Goal: Navigation & Orientation: Find specific page/section

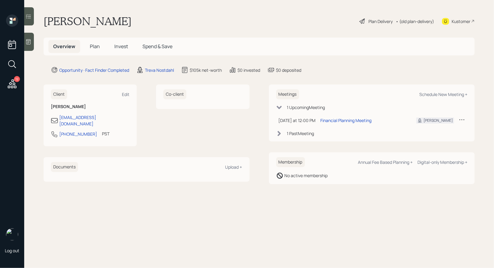
click at [29, 41] on icon at bounding box center [28, 41] width 5 height 5
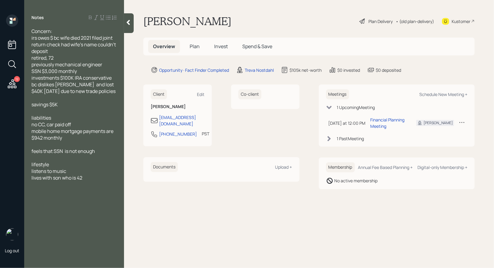
click at [361, 21] on icon at bounding box center [362, 20] width 5 height 5
